Goal: Task Accomplishment & Management: Use online tool/utility

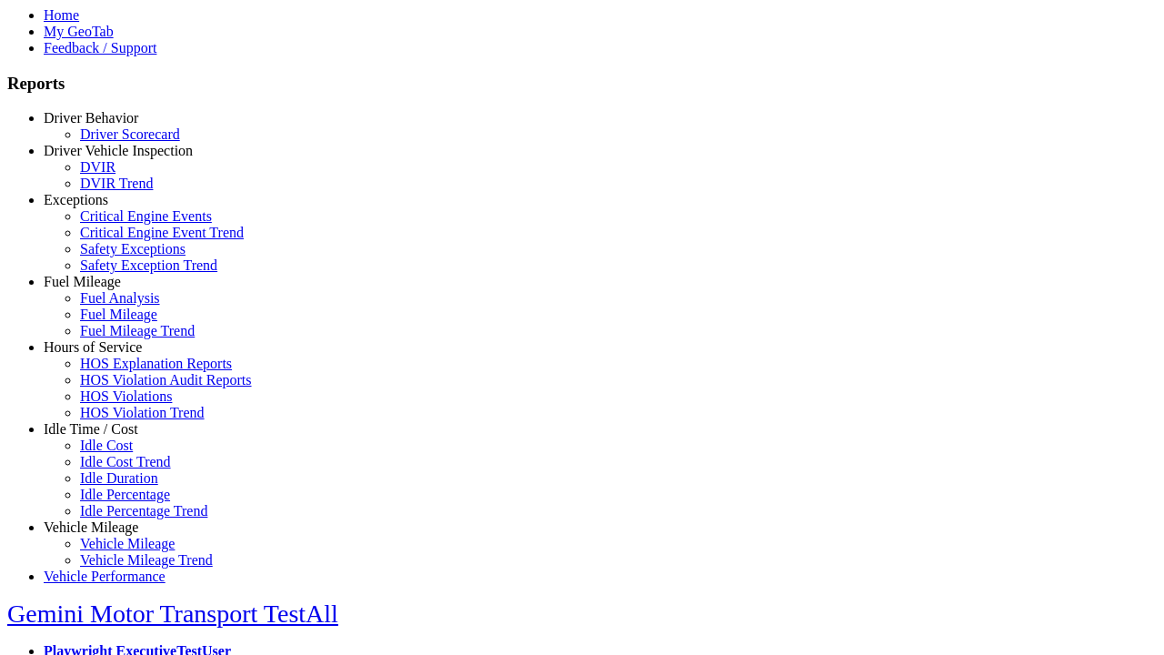
click at [105, 158] on link "Driver Vehicle Inspection" at bounding box center [118, 150] width 149 height 15
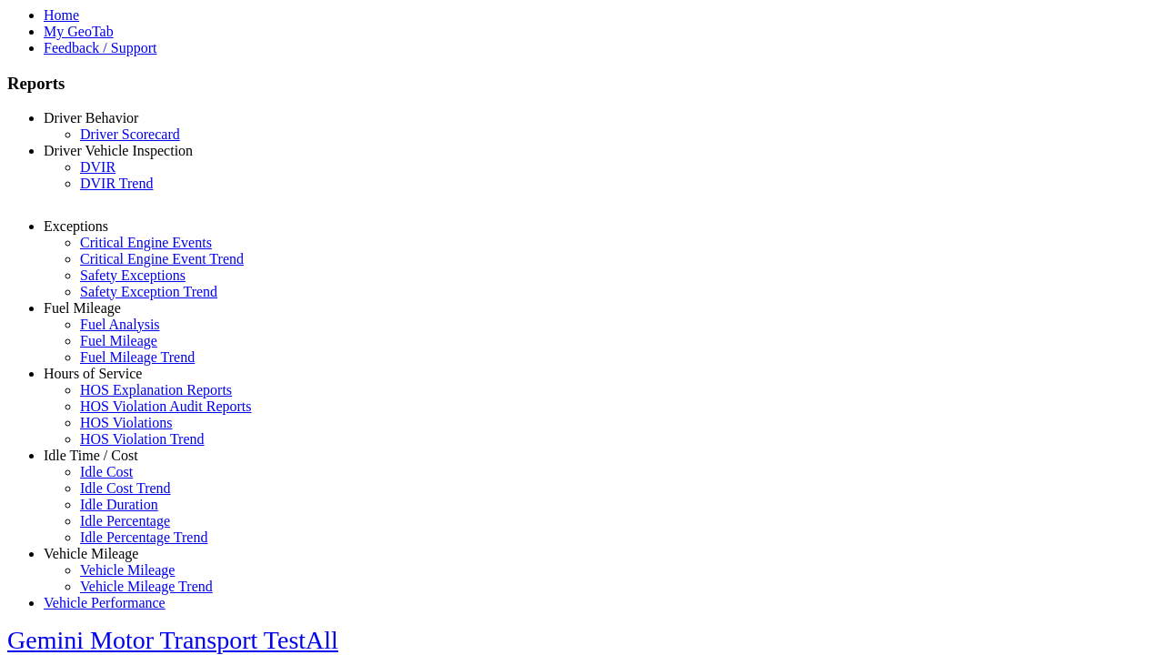
click at [115, 175] on link "DVIR" at bounding box center [97, 166] width 35 height 15
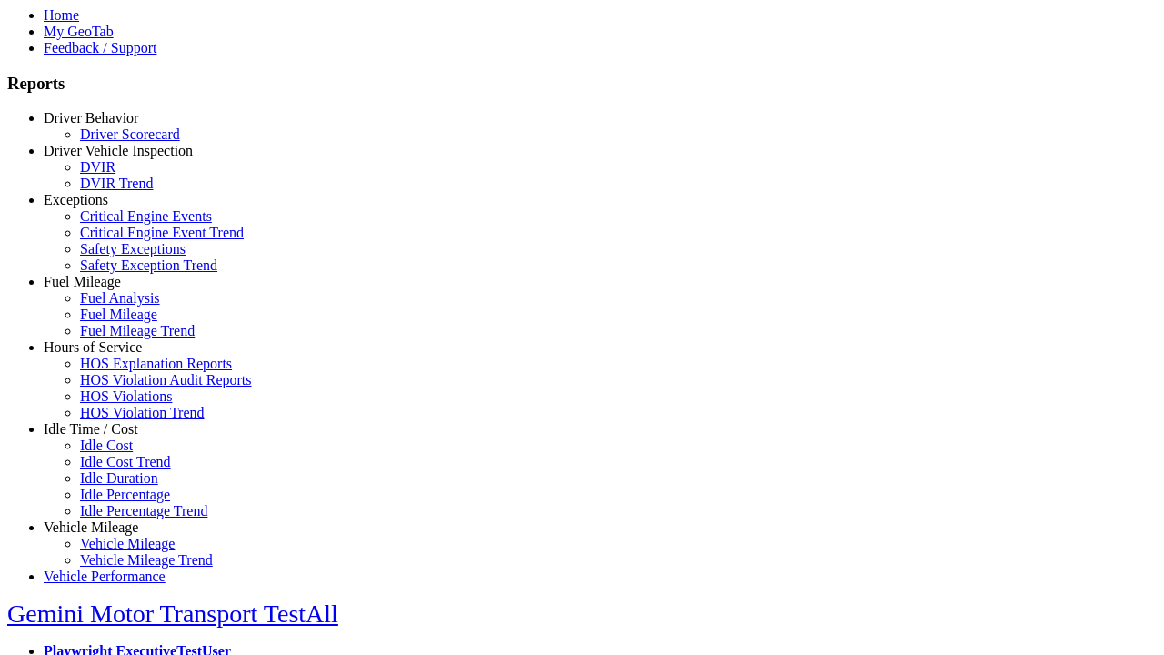
select select
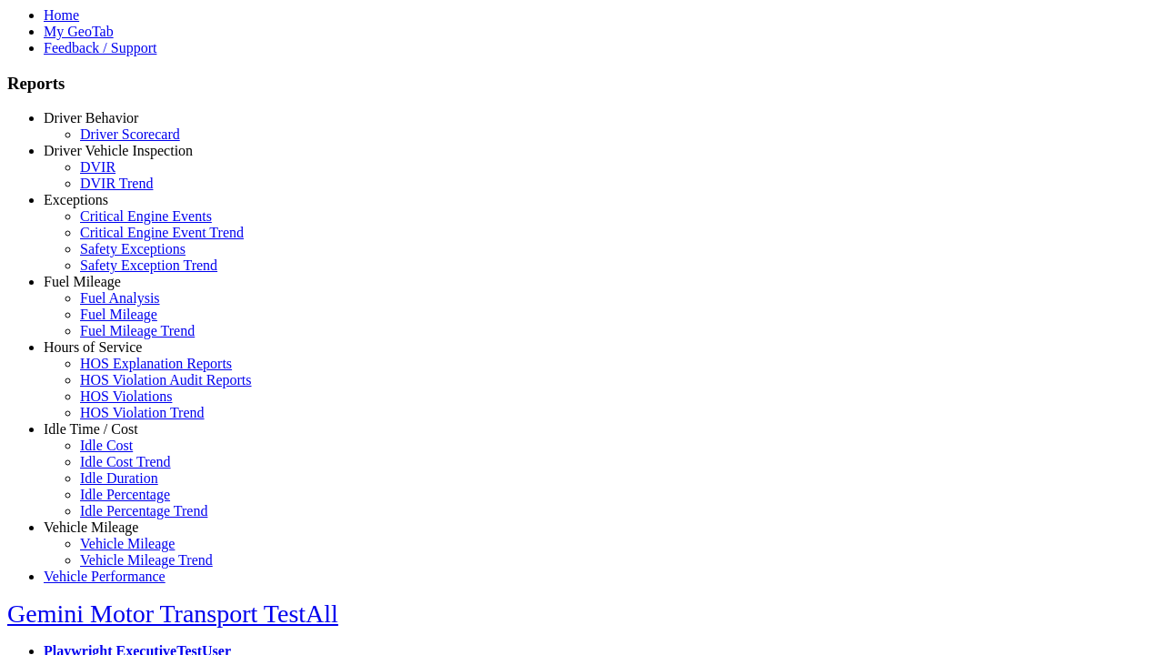
select select "*********"
